Goal: Task Accomplishment & Management: Complete application form

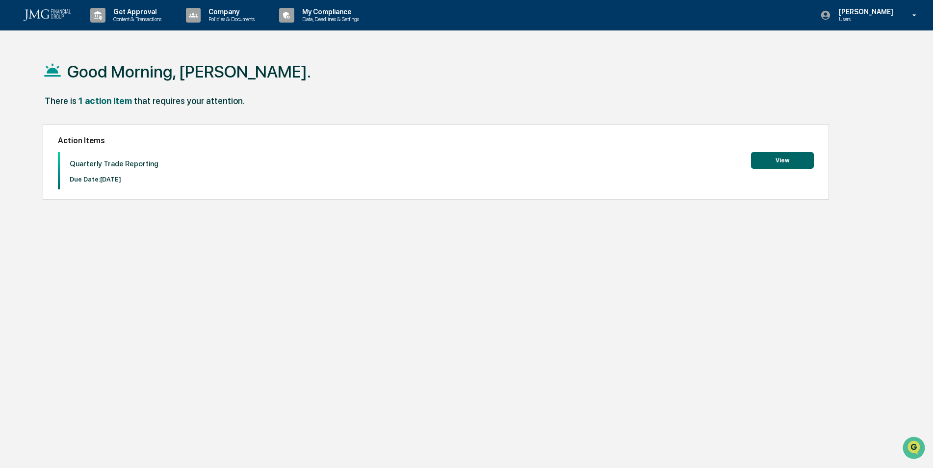
click at [767, 163] on button "View" at bounding box center [782, 160] width 63 height 17
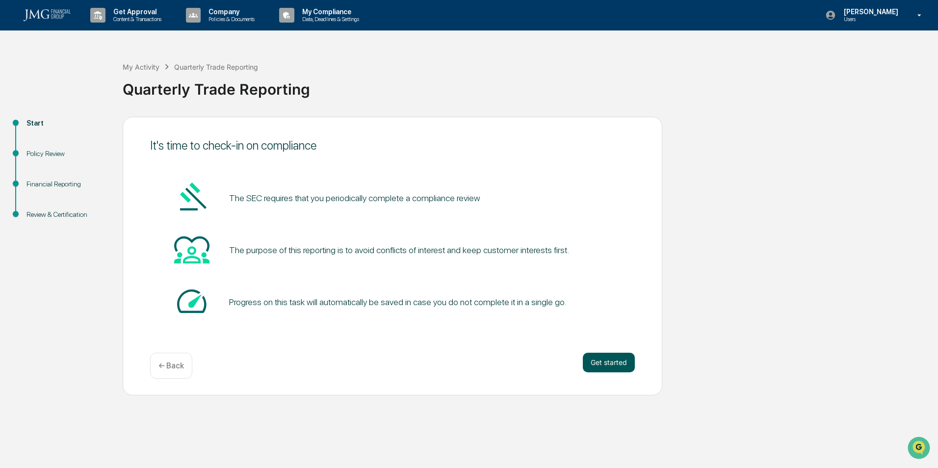
click at [617, 358] on button "Get started" at bounding box center [609, 363] width 52 height 20
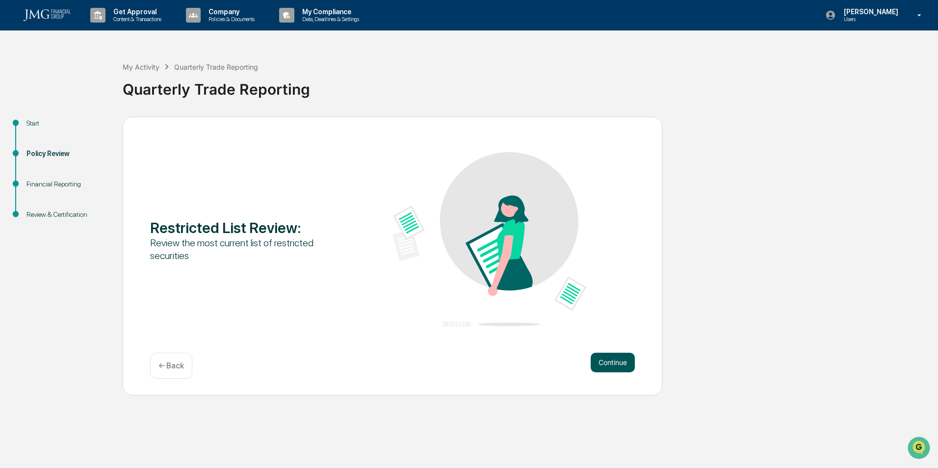
click at [615, 360] on button "Continue" at bounding box center [613, 363] width 44 height 20
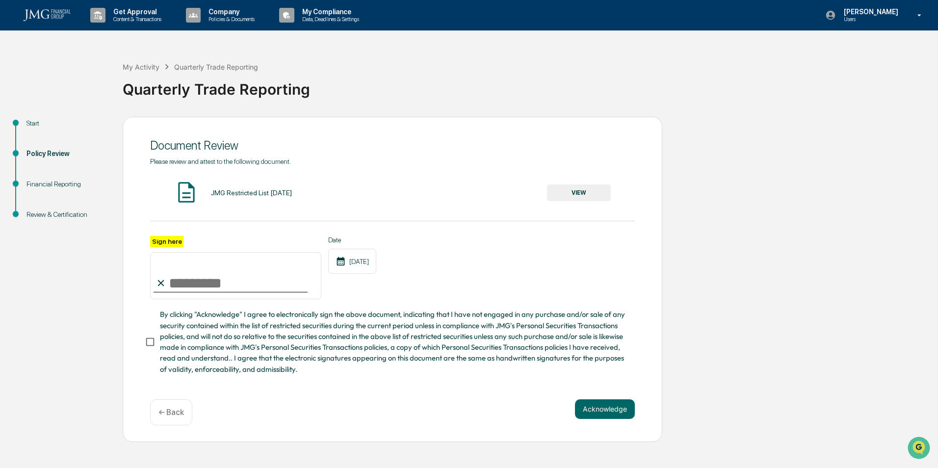
click at [598, 191] on button "VIEW" at bounding box center [579, 192] width 64 height 17
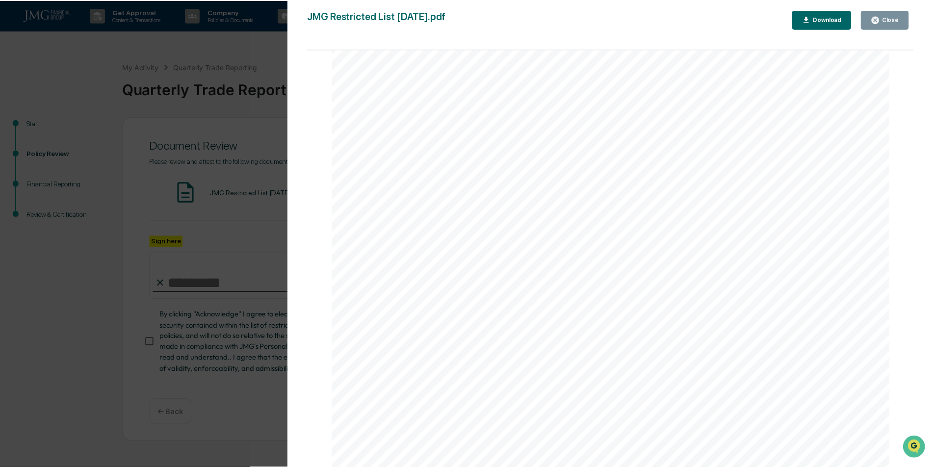
scroll to position [981, 0]
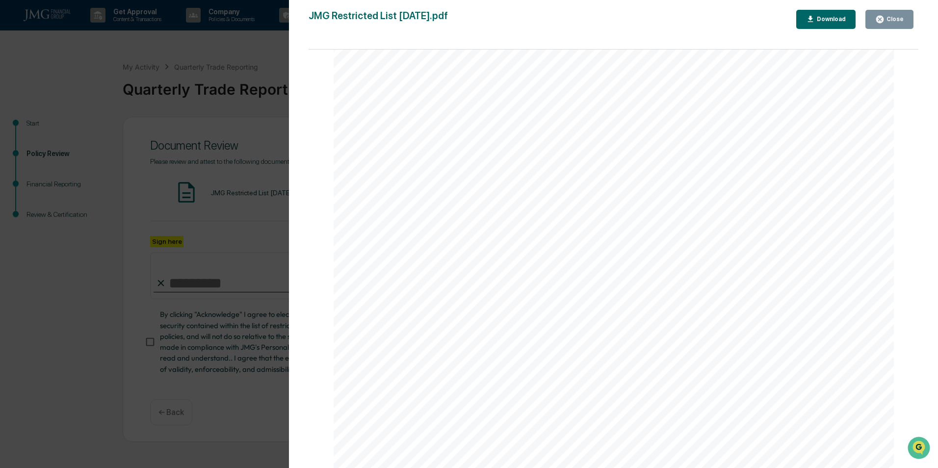
click at [880, 19] on icon "button" at bounding box center [879, 19] width 7 height 7
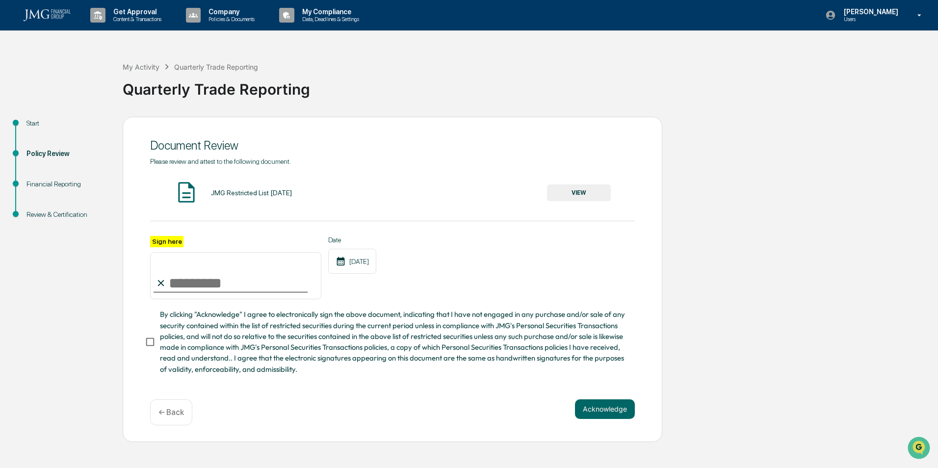
click at [192, 287] on input "Sign here" at bounding box center [235, 275] width 171 height 47
click at [175, 240] on label "Sign here" at bounding box center [166, 241] width 33 height 11
click at [175, 252] on input "Sign here" at bounding box center [235, 275] width 171 height 47
type input "**********"
click at [590, 410] on button "Acknowledge" at bounding box center [605, 409] width 60 height 20
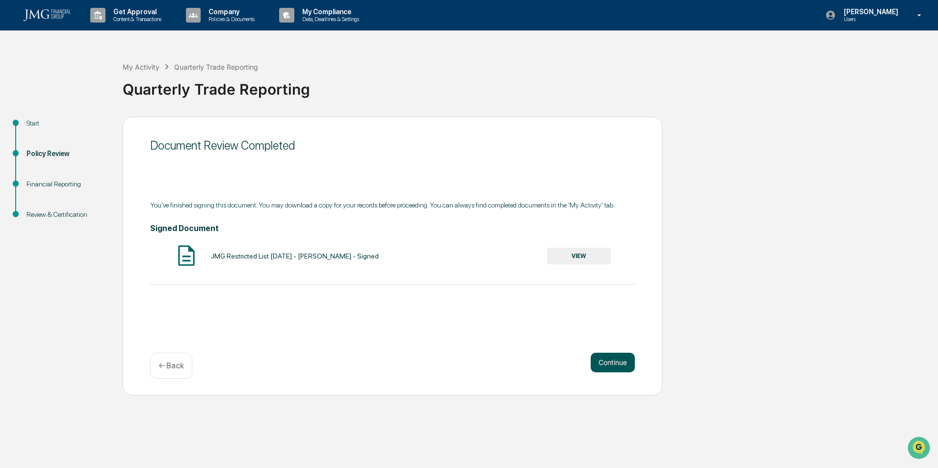
click at [603, 363] on button "Continue" at bounding box center [613, 363] width 44 height 20
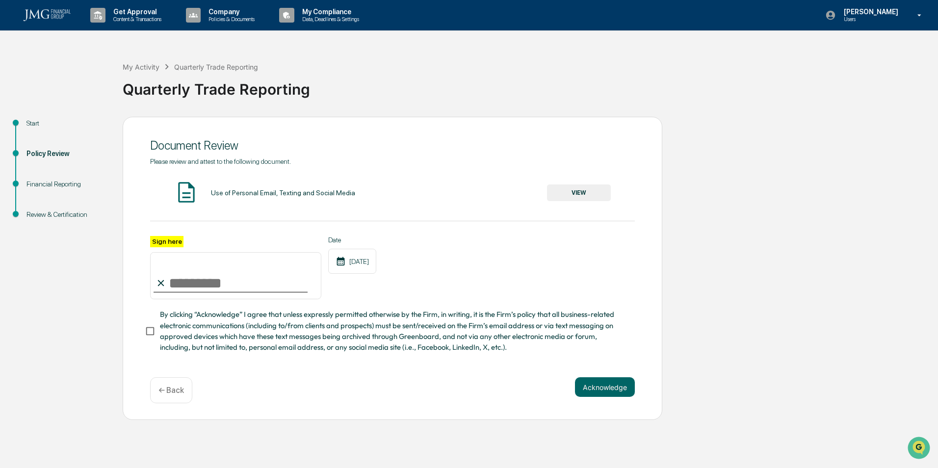
click at [570, 195] on button "VIEW" at bounding box center [579, 192] width 64 height 17
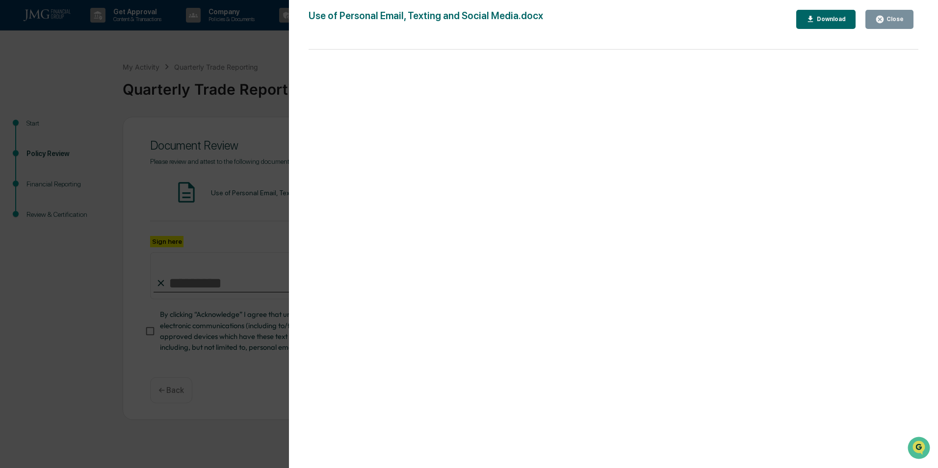
click at [874, 21] on button "Close" at bounding box center [889, 19] width 48 height 19
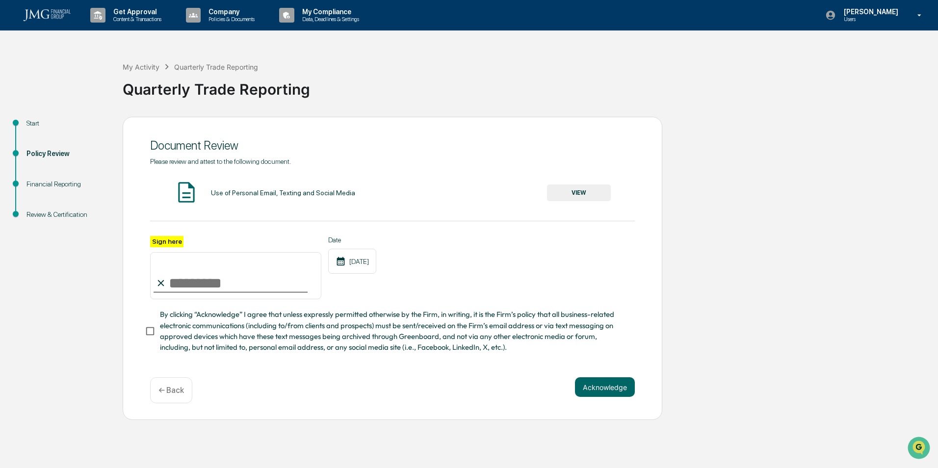
click at [198, 279] on input "Sign here" at bounding box center [235, 275] width 171 height 47
type input "**********"
click at [587, 388] on button "Acknowledge" at bounding box center [605, 387] width 60 height 20
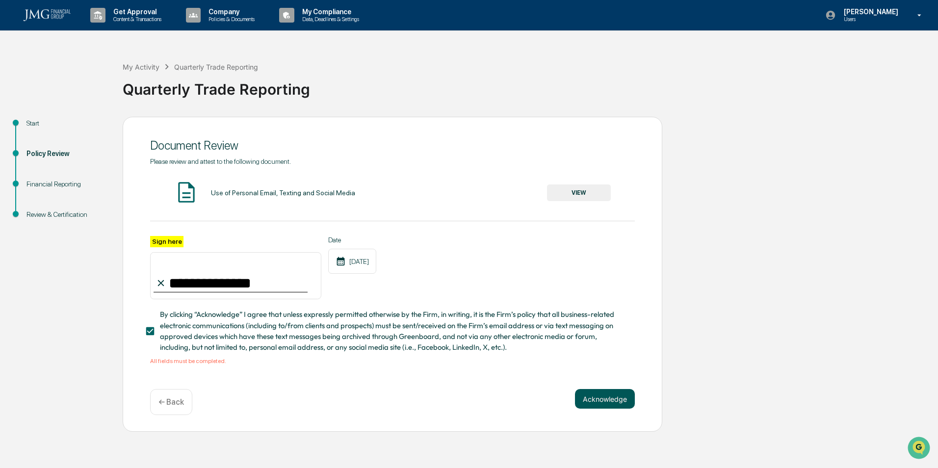
click at [589, 397] on button "Acknowledge" at bounding box center [605, 399] width 60 height 20
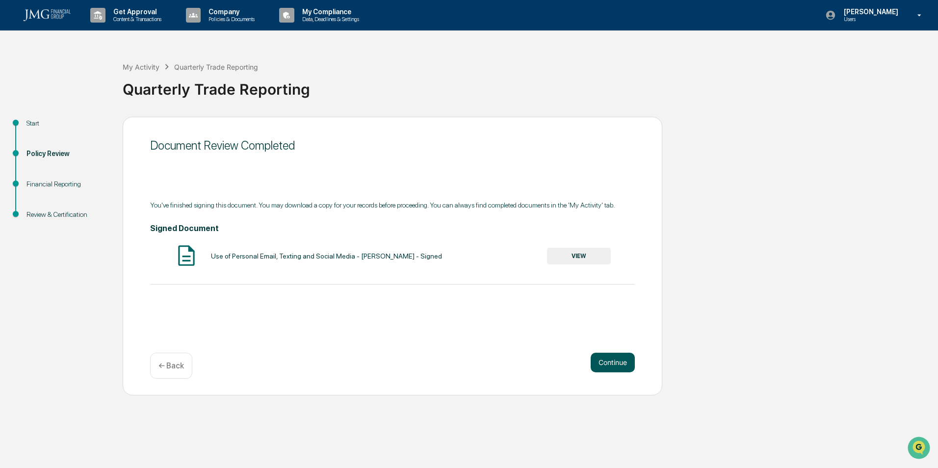
click at [601, 360] on button "Continue" at bounding box center [613, 363] width 44 height 20
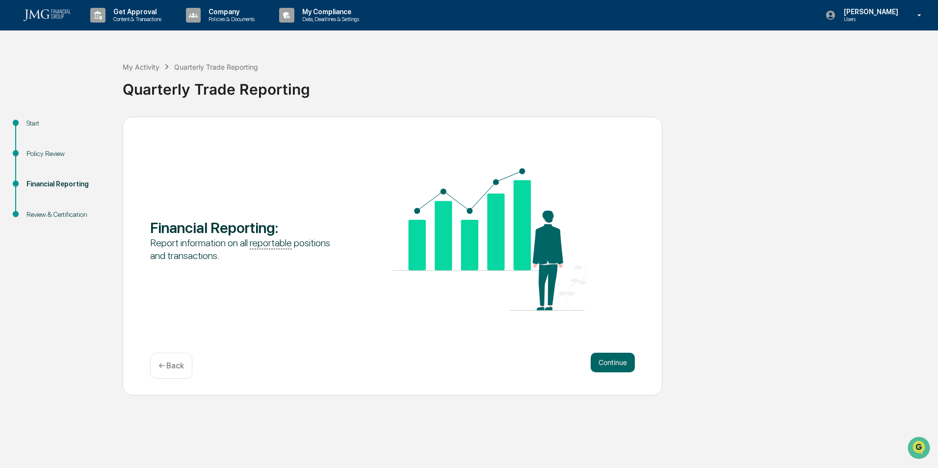
click at [601, 360] on button "Continue" at bounding box center [613, 363] width 44 height 20
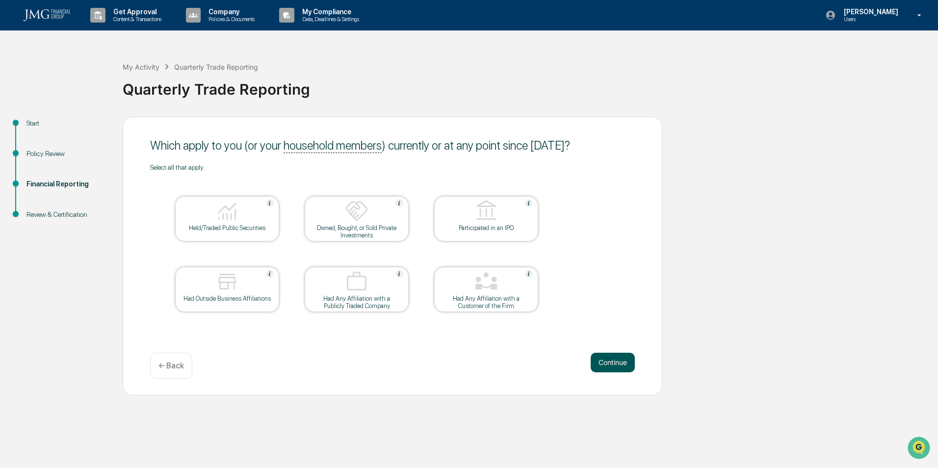
click at [603, 360] on button "Continue" at bounding box center [613, 363] width 44 height 20
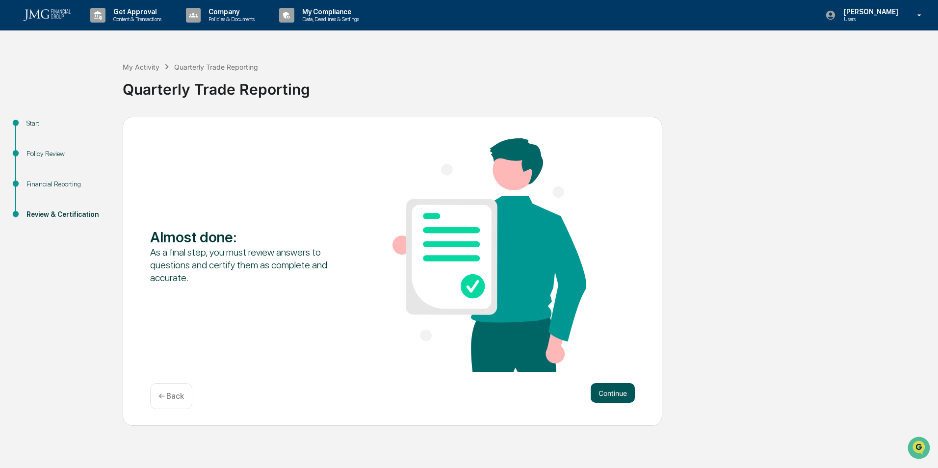
click at [607, 389] on button "Continue" at bounding box center [613, 393] width 44 height 20
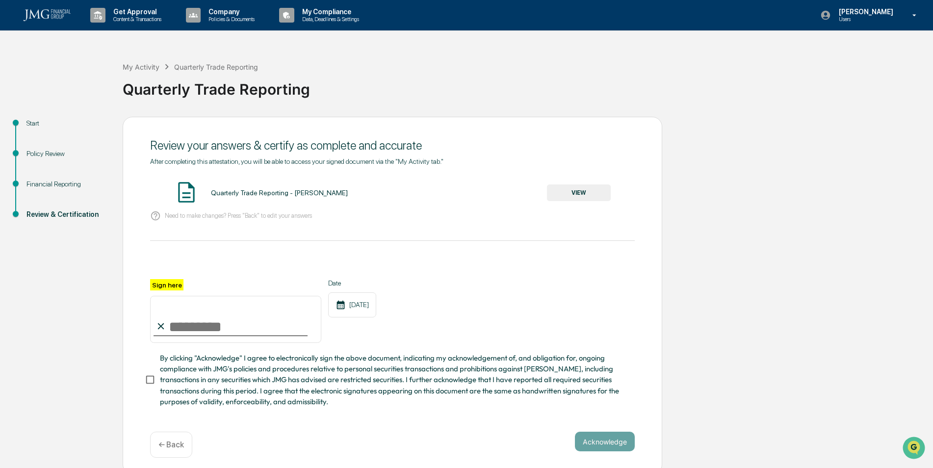
click at [179, 327] on input "Sign here" at bounding box center [235, 319] width 171 height 47
click at [566, 194] on button "VIEW" at bounding box center [579, 192] width 64 height 17
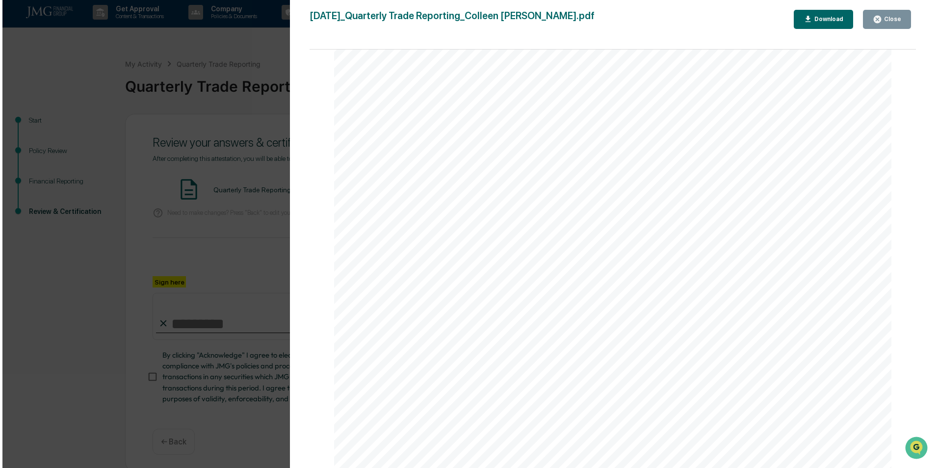
scroll to position [0, 0]
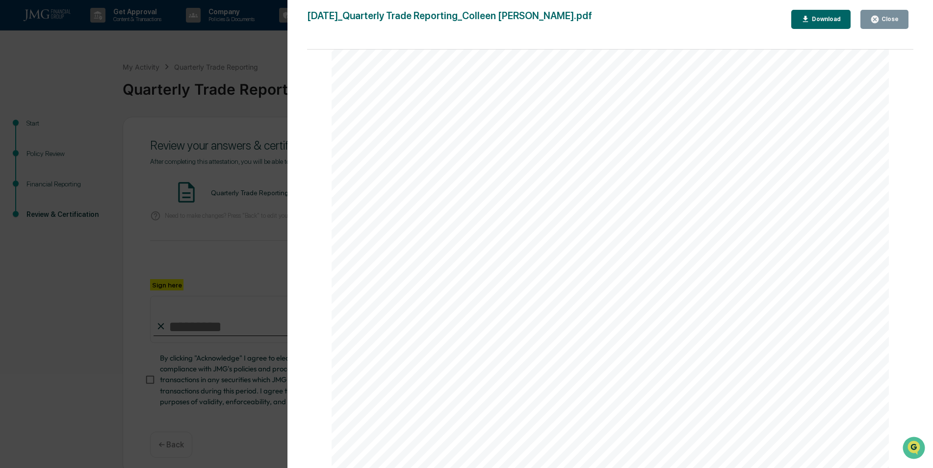
click at [875, 21] on icon "button" at bounding box center [874, 19] width 7 height 7
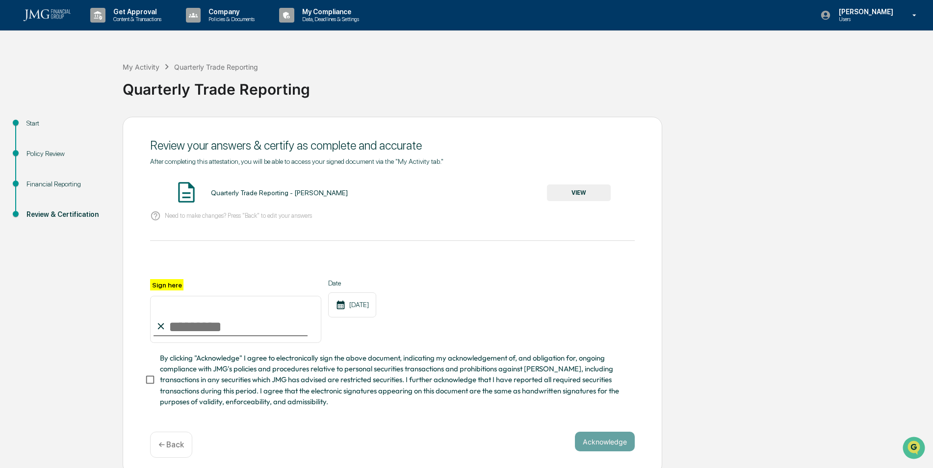
click at [177, 332] on input "Sign here" at bounding box center [235, 319] width 171 height 47
type input "**********"
click at [588, 441] on button "Acknowledge" at bounding box center [605, 442] width 60 height 20
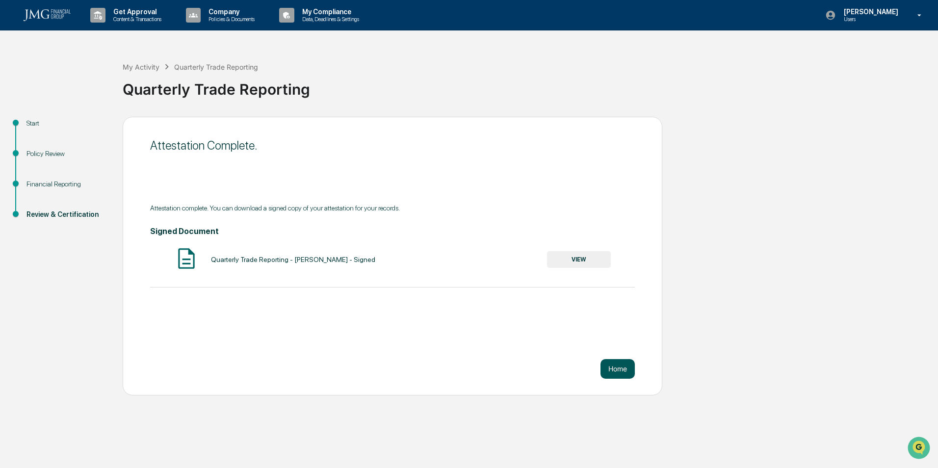
click at [611, 367] on button "Home" at bounding box center [617, 369] width 34 height 20
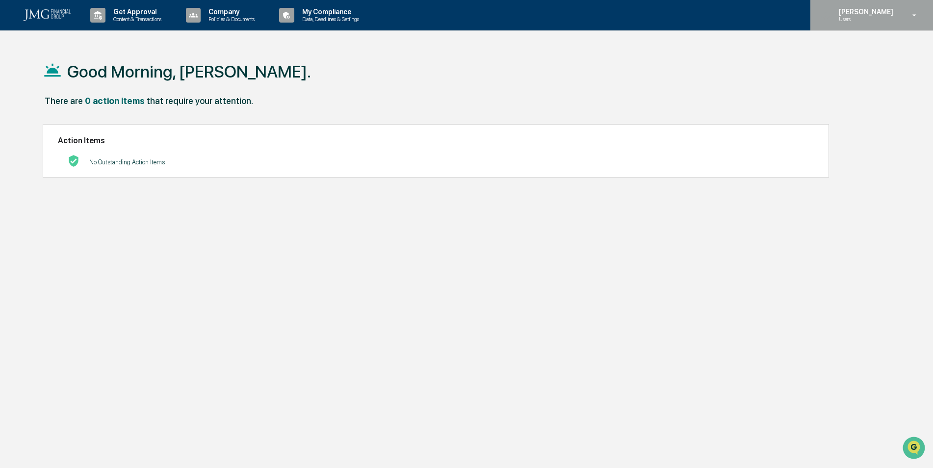
click at [913, 14] on icon at bounding box center [914, 15] width 17 height 9
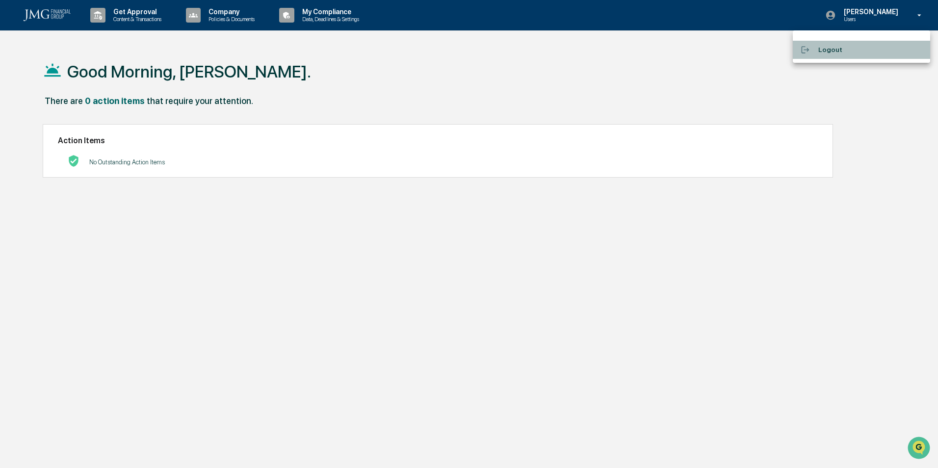
click at [867, 44] on li "Logout" at bounding box center [861, 50] width 137 height 18
